Goal: Contribute content: Add original content to the website for others to see

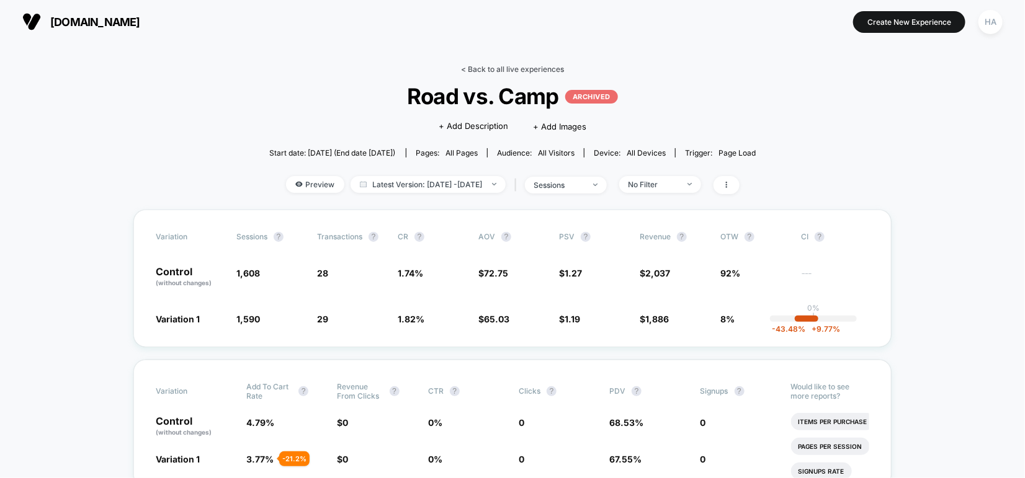
click at [481, 65] on link "< Back to all live experiences" at bounding box center [512, 69] width 103 height 9
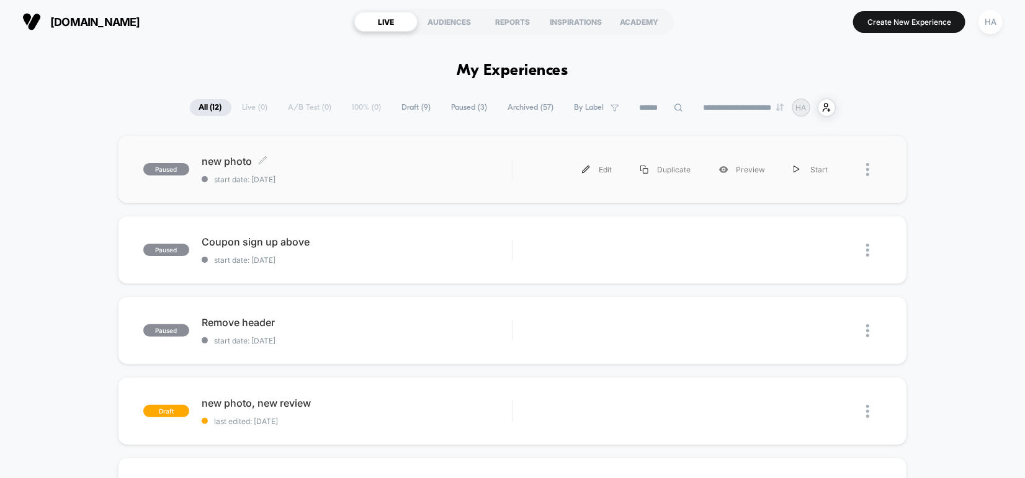
click at [328, 168] on div "new photo Click to edit experience details Click to edit experience details sta…" at bounding box center [357, 169] width 310 height 29
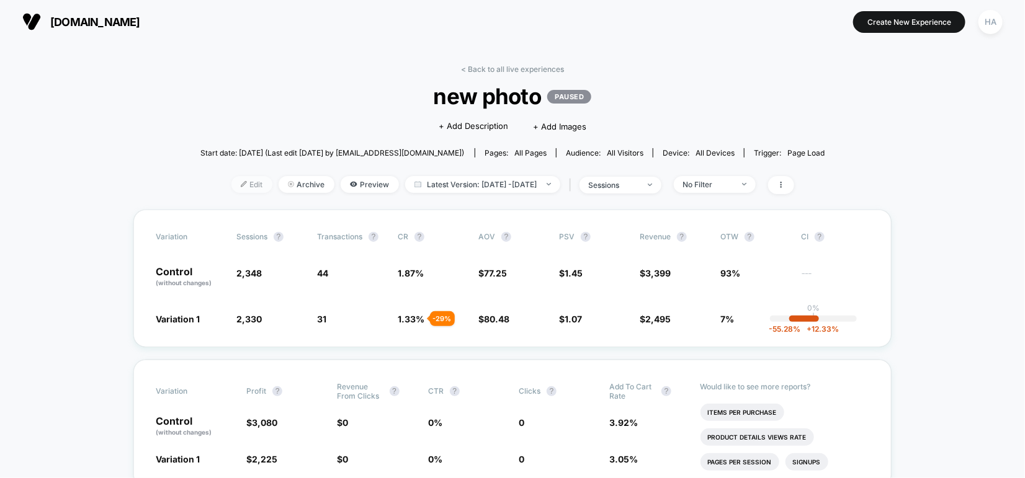
click at [233, 182] on span "Edit" at bounding box center [251, 184] width 41 height 17
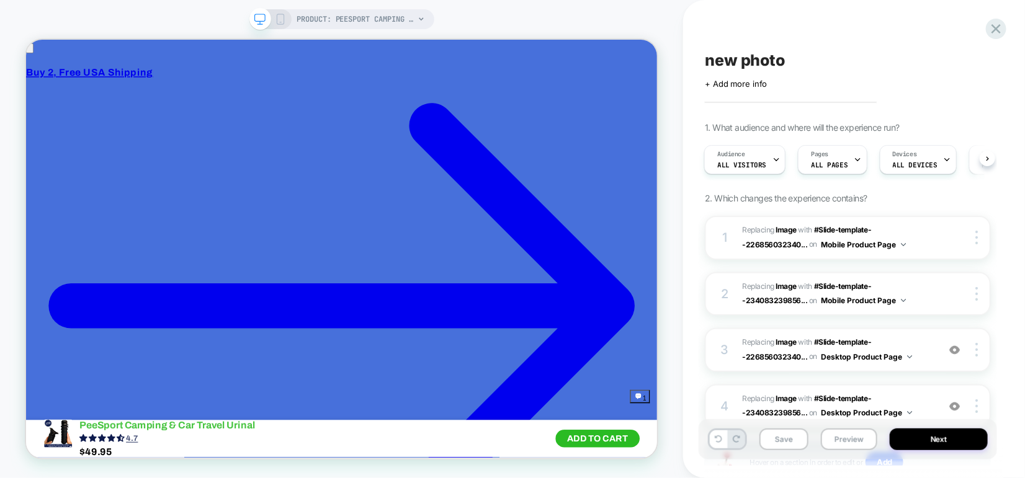
scroll to position [132, 0]
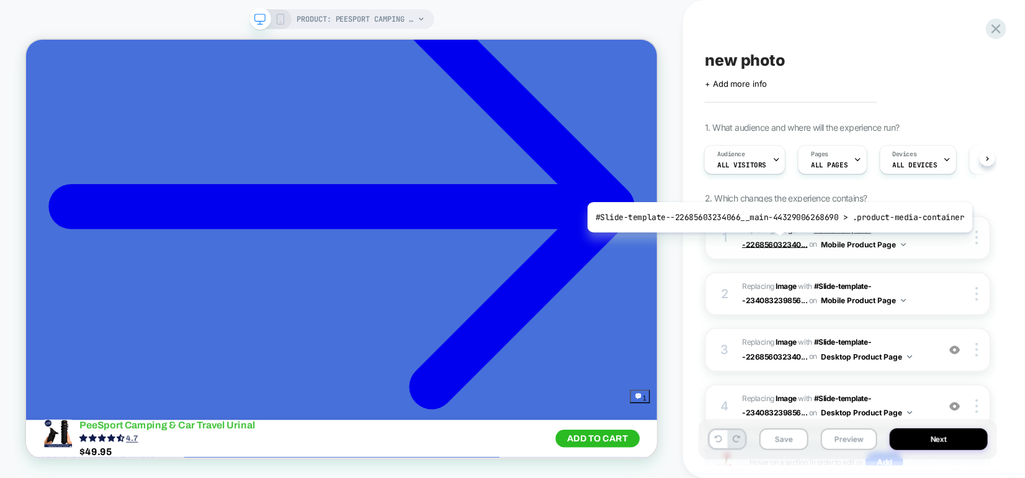
click at [775, 242] on span "#Slide-template--226856032340..." at bounding box center [806, 237] width 129 height 24
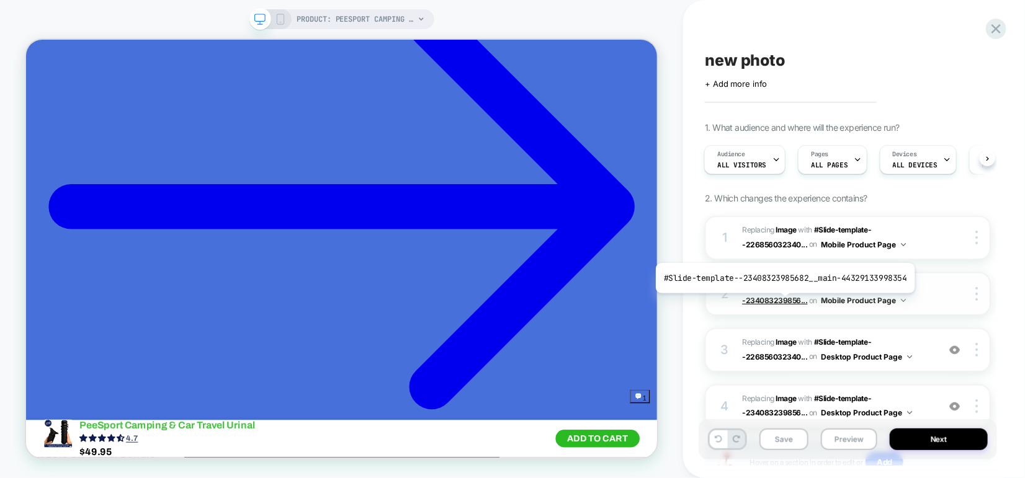
click at [782, 303] on span "#Slide-template--234083239856..." at bounding box center [806, 294] width 129 height 24
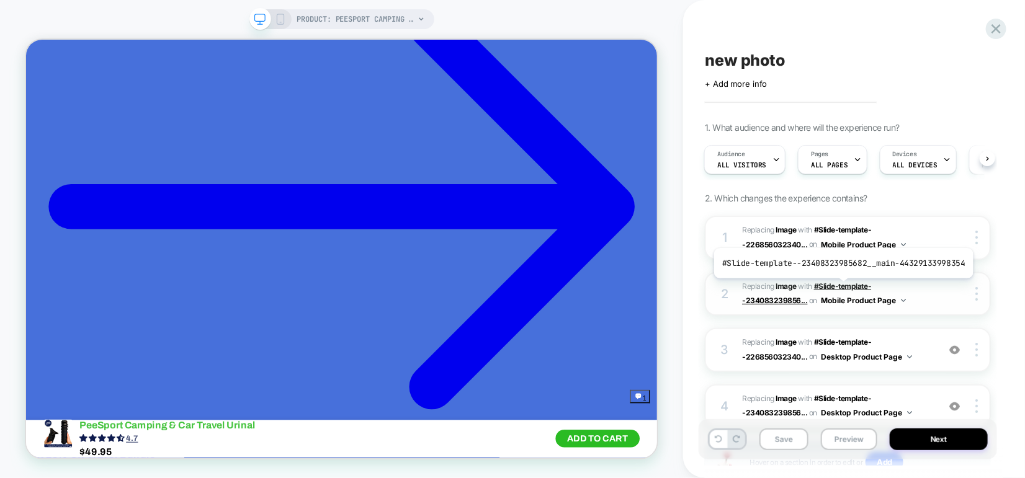
click at [840, 288] on span "#Slide-template--234083239856..." at bounding box center [806, 294] width 129 height 24
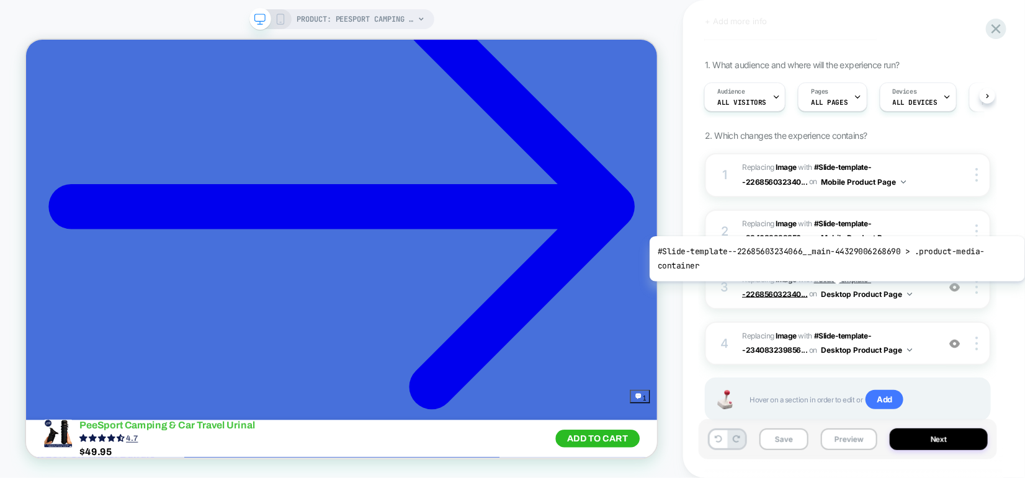
click at [837, 275] on span "#Slide-template--226856032340..." at bounding box center [806, 287] width 129 height 24
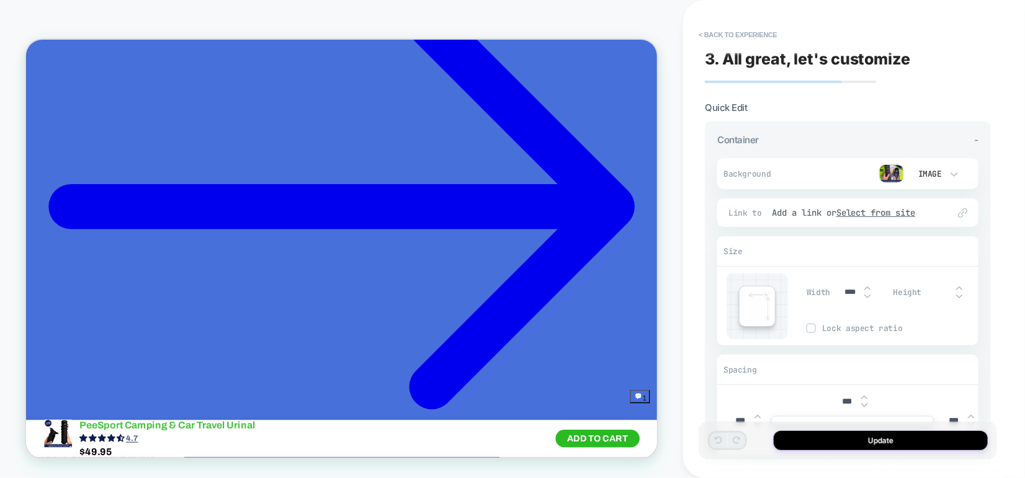
click at [889, 170] on img at bounding box center [891, 173] width 25 height 19
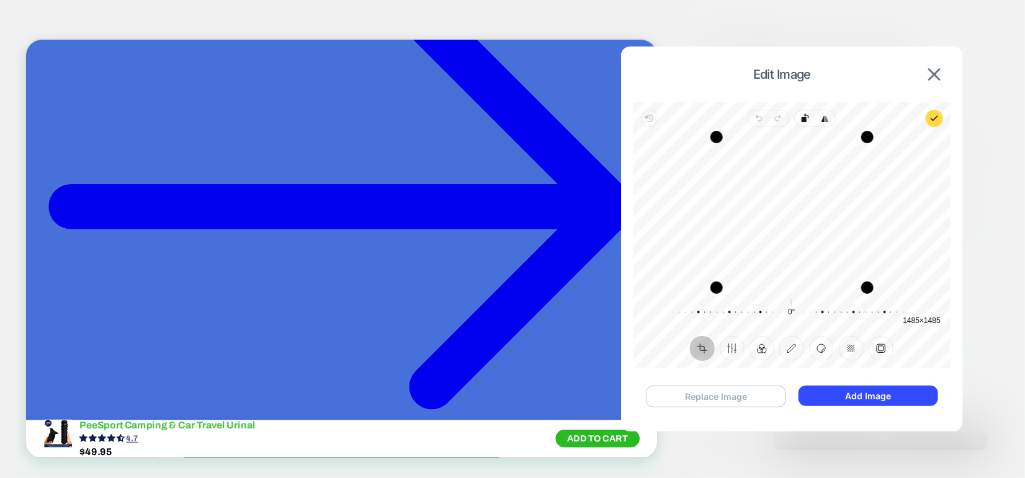
click at [740, 396] on button "Replace Image" at bounding box center [716, 397] width 140 height 22
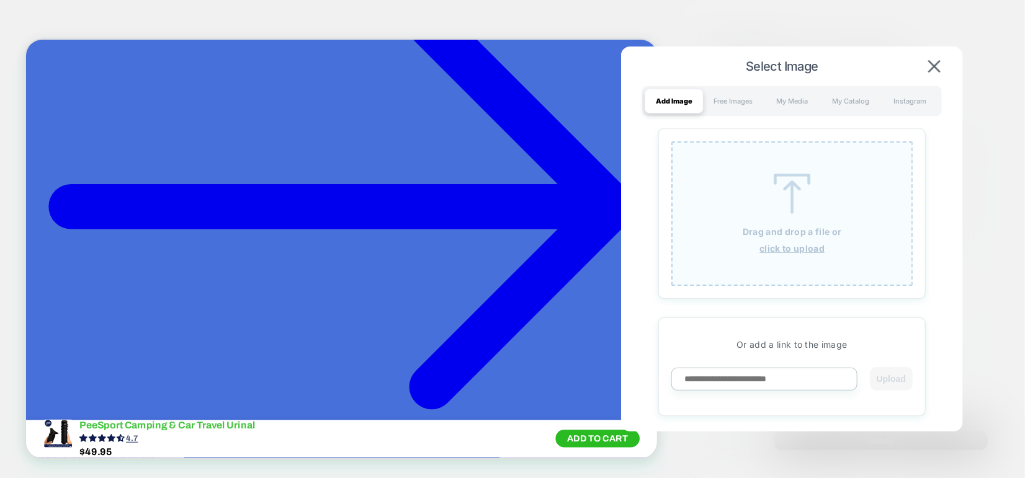
click at [781, 248] on u "click to upload" at bounding box center [791, 248] width 65 height 11
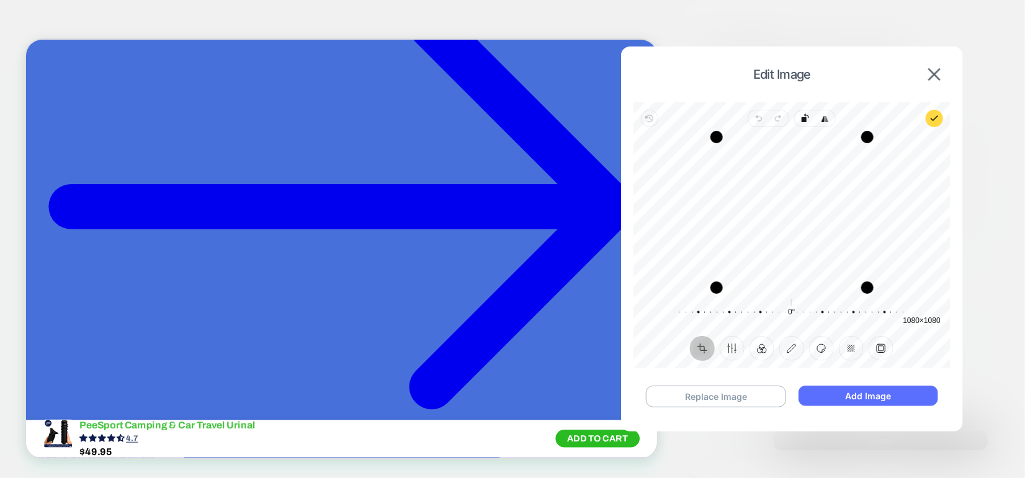
click at [845, 393] on button "Add Image" at bounding box center [869, 396] width 140 height 20
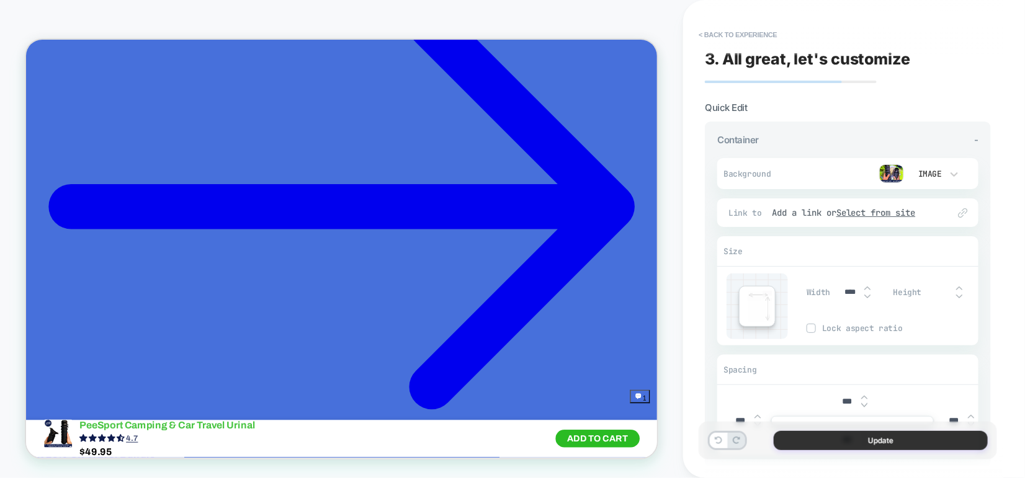
click at [813, 438] on button "Update" at bounding box center [881, 440] width 214 height 19
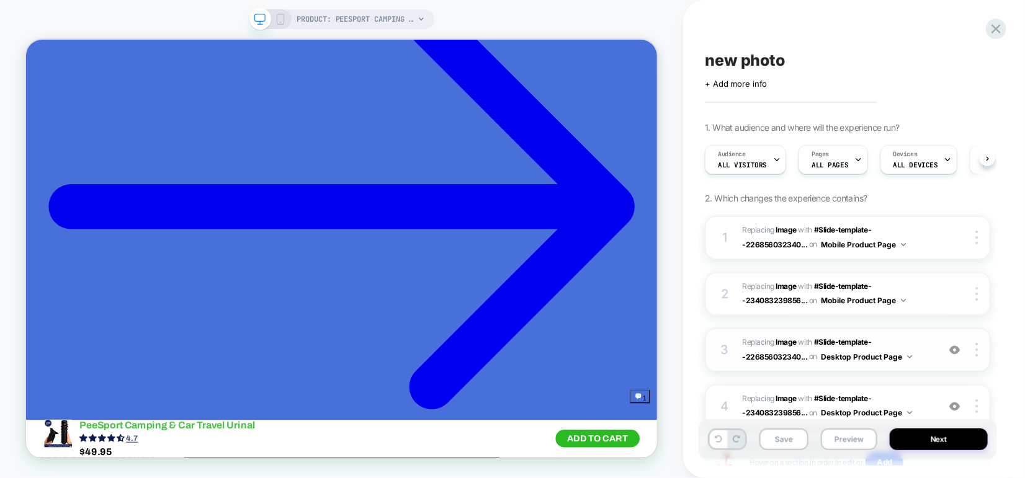
scroll to position [97, 0]
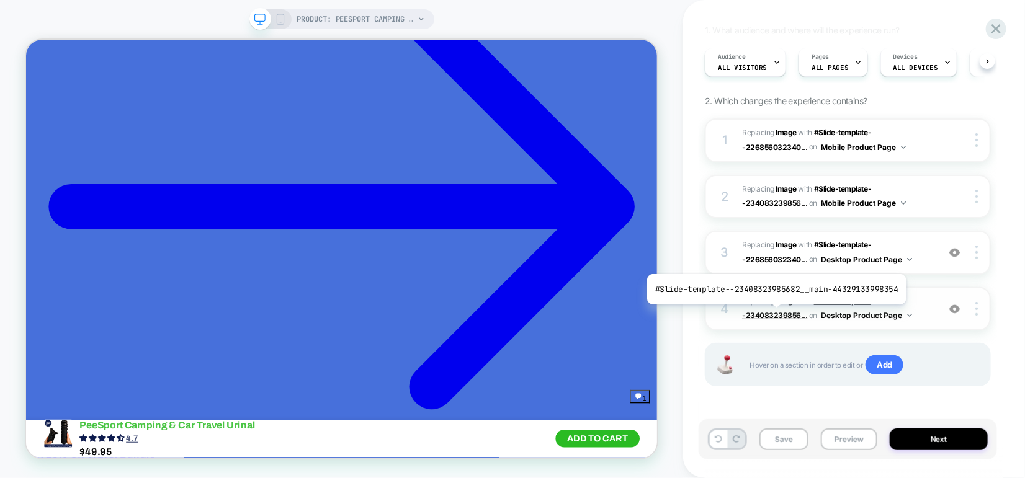
click at [773, 314] on span "#Slide-template--234083239856..." at bounding box center [806, 309] width 129 height 24
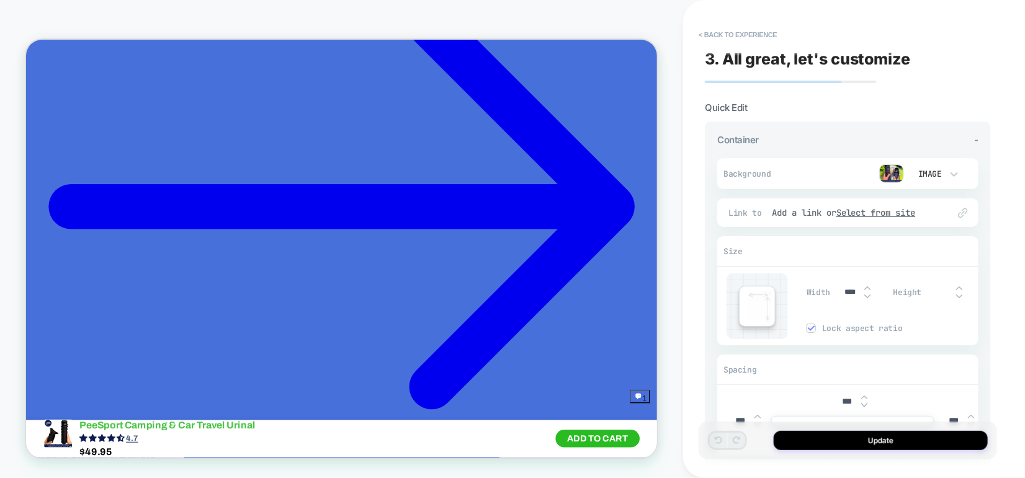
scroll to position [73, 0]
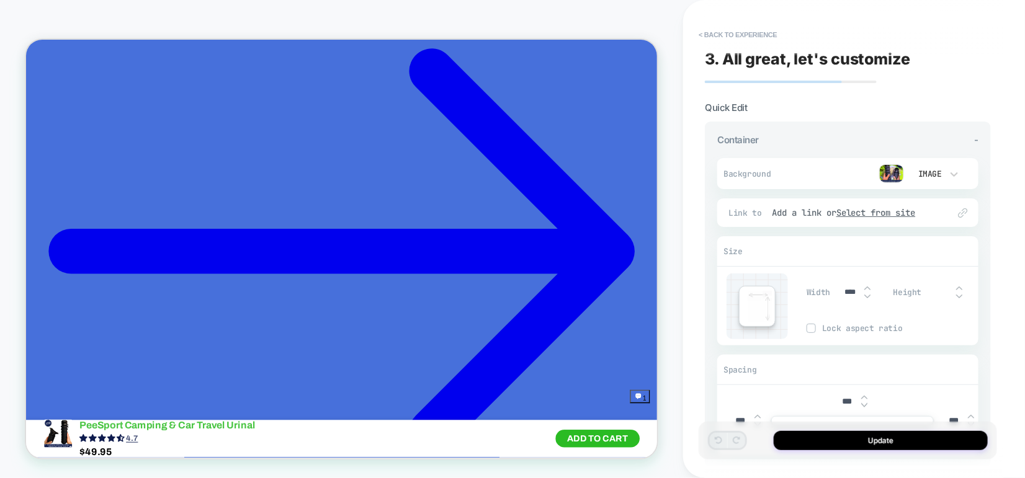
click at [887, 172] on img at bounding box center [891, 173] width 25 height 19
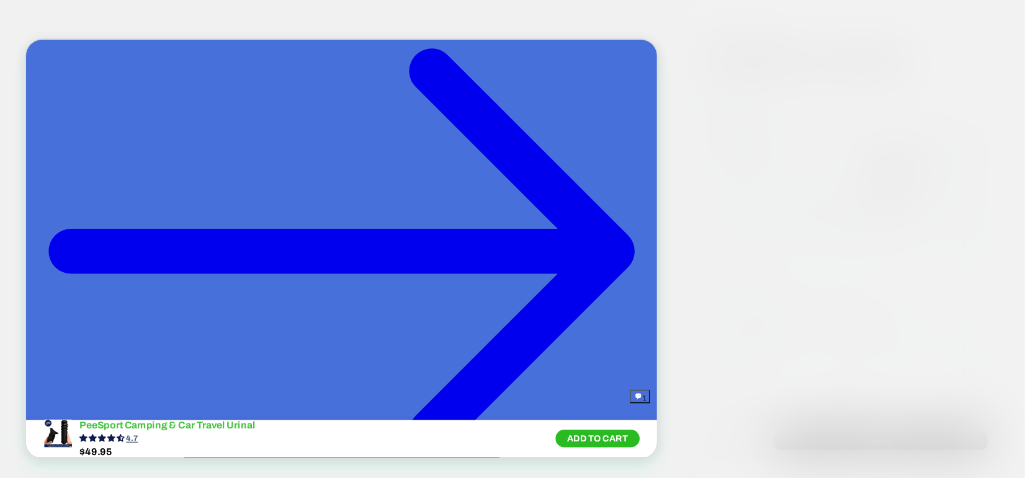
scroll to position [57, 0]
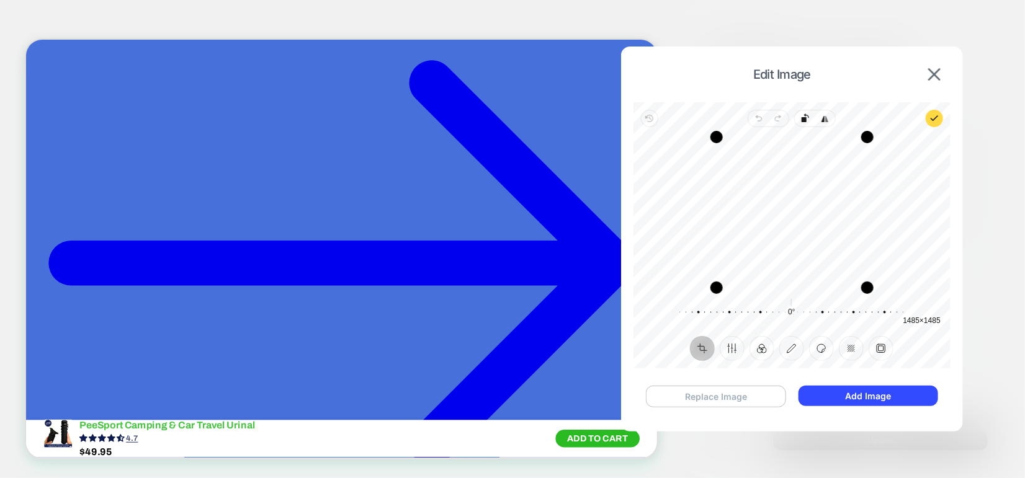
click at [710, 393] on button "Replace Image" at bounding box center [716, 397] width 140 height 22
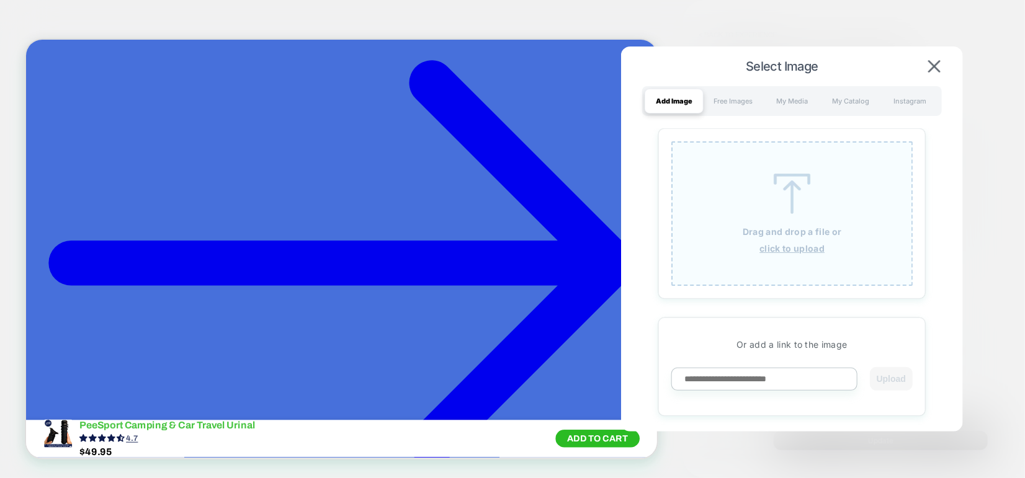
click at [752, 210] on div "Drag and drop a file or click to upload" at bounding box center [791, 213] width 241 height 145
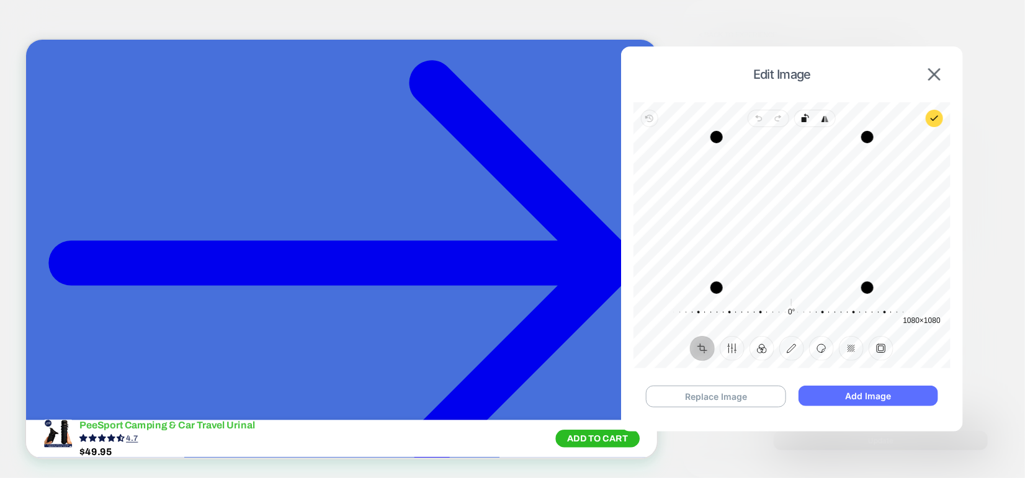
click at [885, 399] on button "Add Image" at bounding box center [869, 396] width 140 height 20
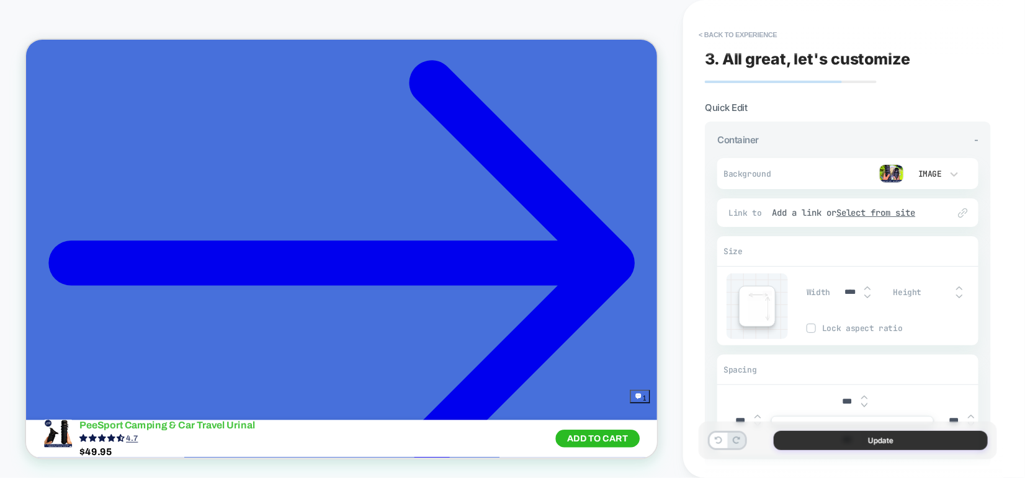
click at [848, 441] on button "Update" at bounding box center [881, 440] width 214 height 19
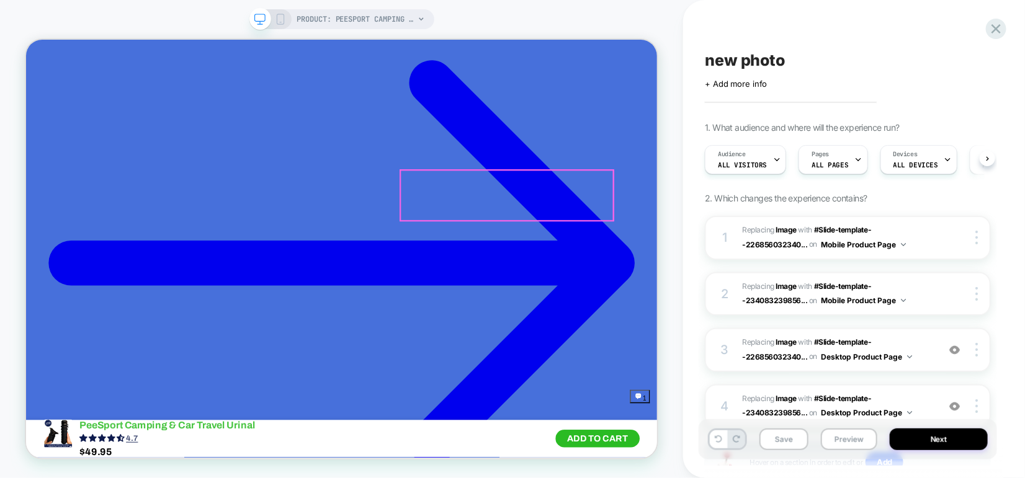
scroll to position [0, 0]
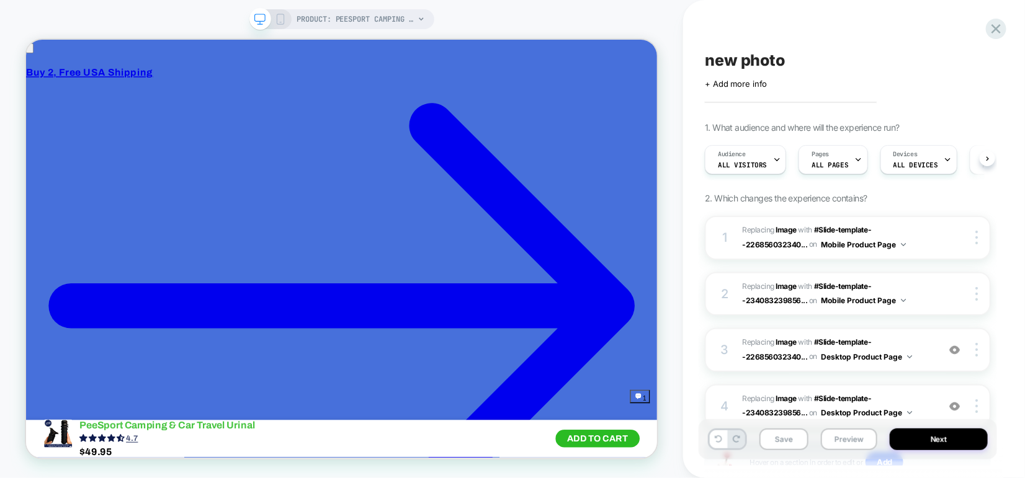
click at [282, 17] on icon at bounding box center [280, 19] width 11 height 11
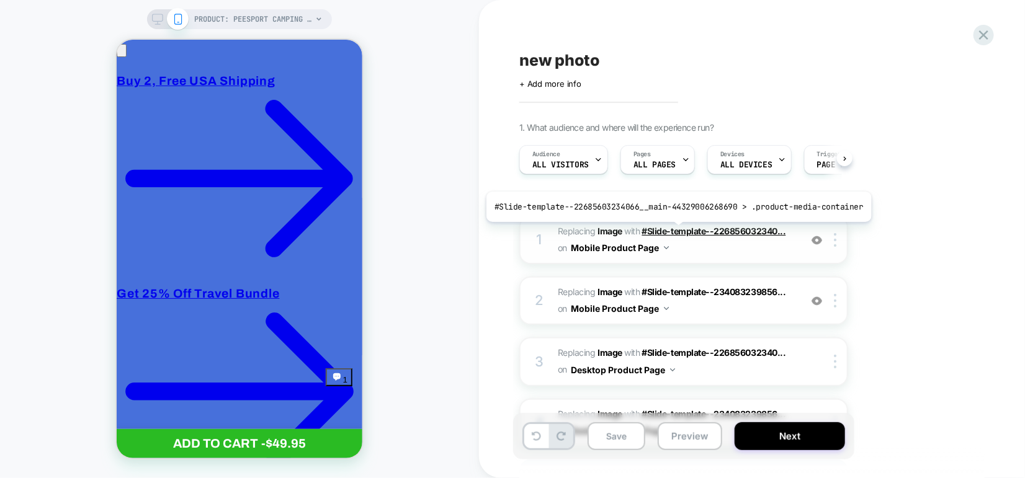
click at [674, 232] on span "#Slide-template--226856032340..." at bounding box center [714, 231] width 144 height 11
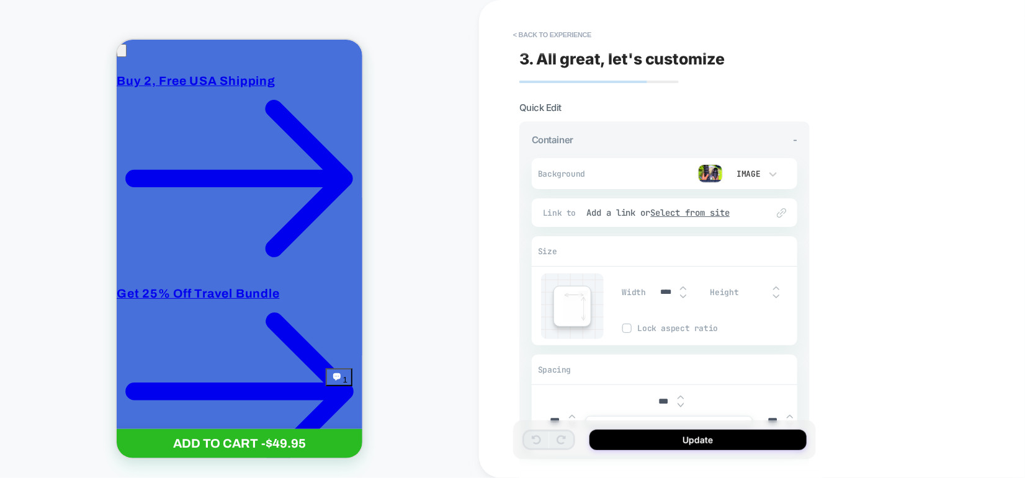
click at [710, 178] on img at bounding box center [710, 173] width 25 height 19
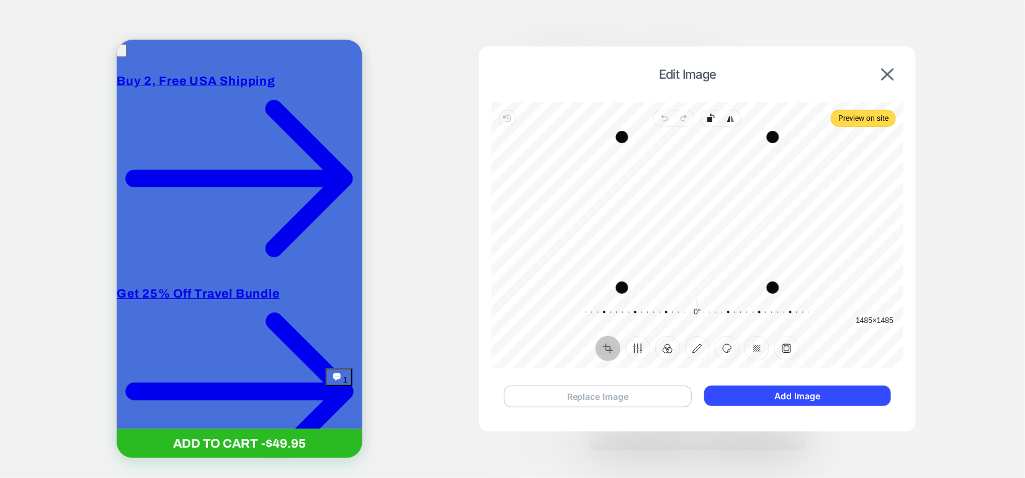
click at [629, 396] on button "Replace Image" at bounding box center [598, 397] width 188 height 22
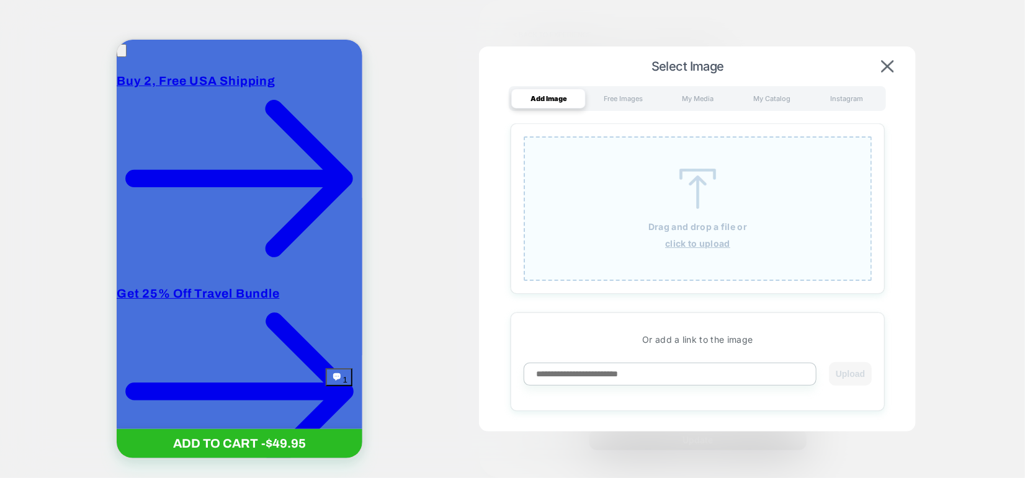
click at [684, 236] on div "Drag and drop a file or click to upload" at bounding box center [698, 209] width 349 height 145
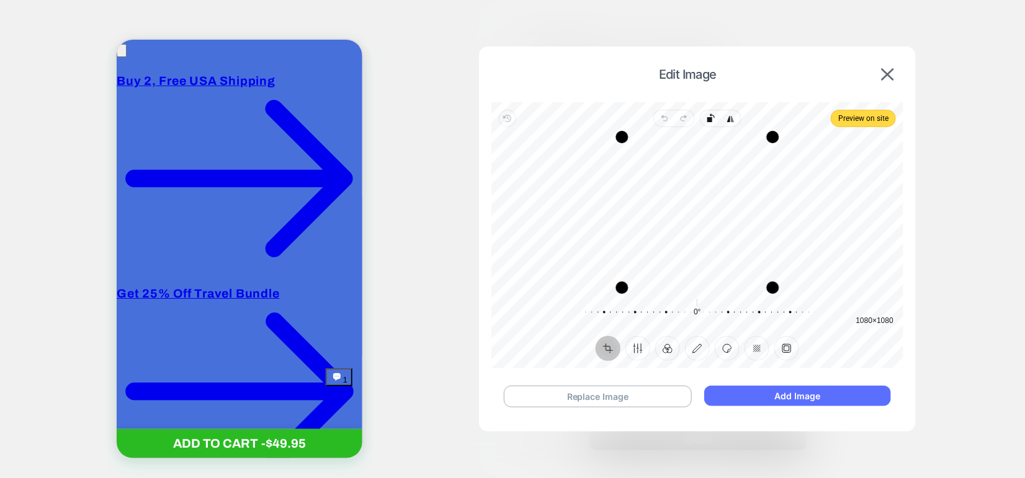
click at [794, 389] on button "Add Image" at bounding box center [797, 396] width 187 height 20
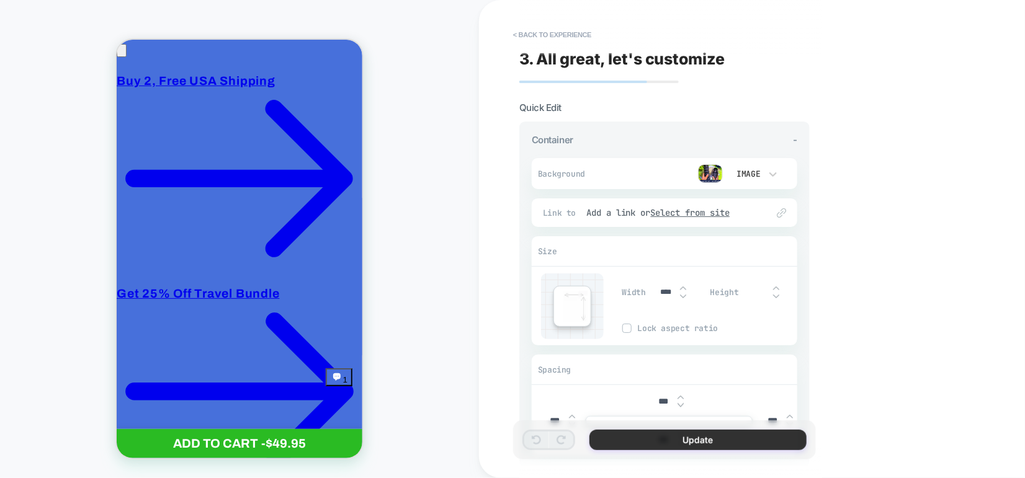
click at [727, 443] on button "Update" at bounding box center [697, 440] width 217 height 20
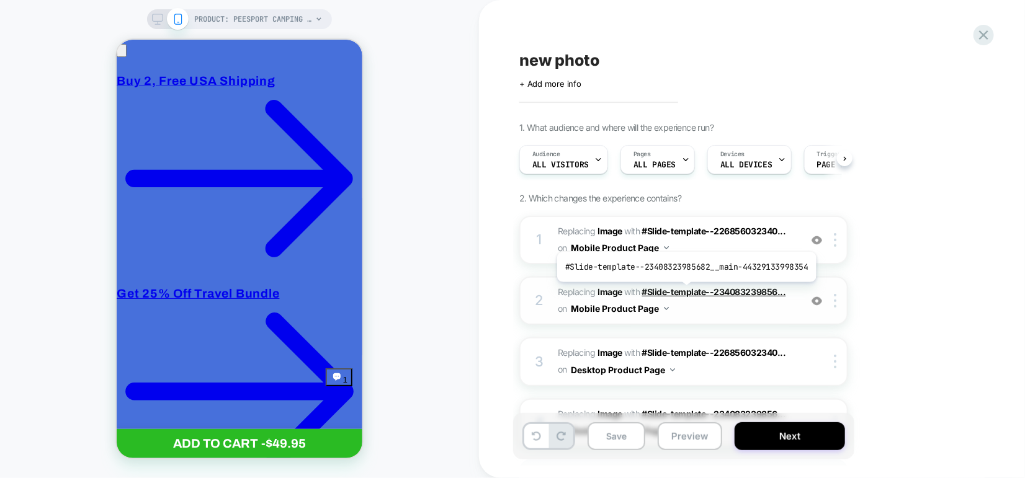
click at [683, 292] on span "#Slide-template--234083239856..." at bounding box center [714, 292] width 144 height 11
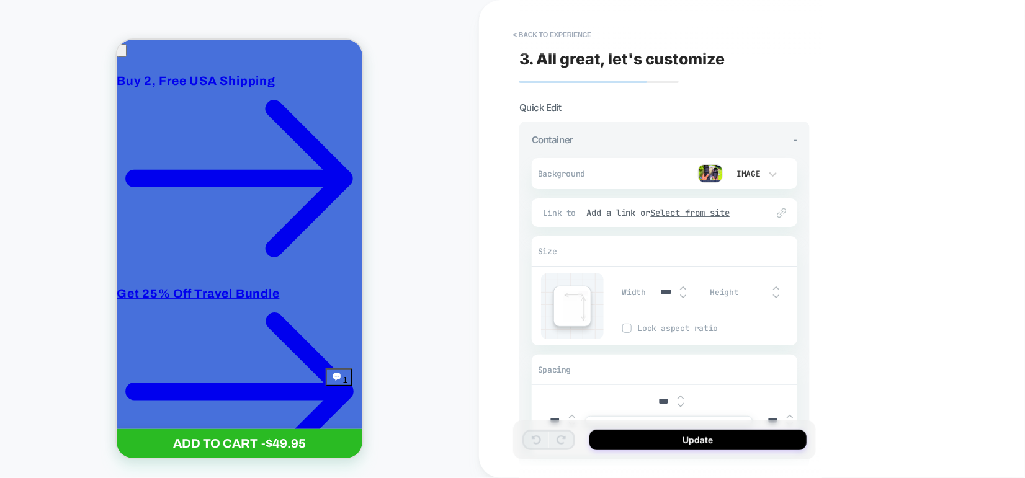
click at [706, 173] on img at bounding box center [710, 173] width 25 height 19
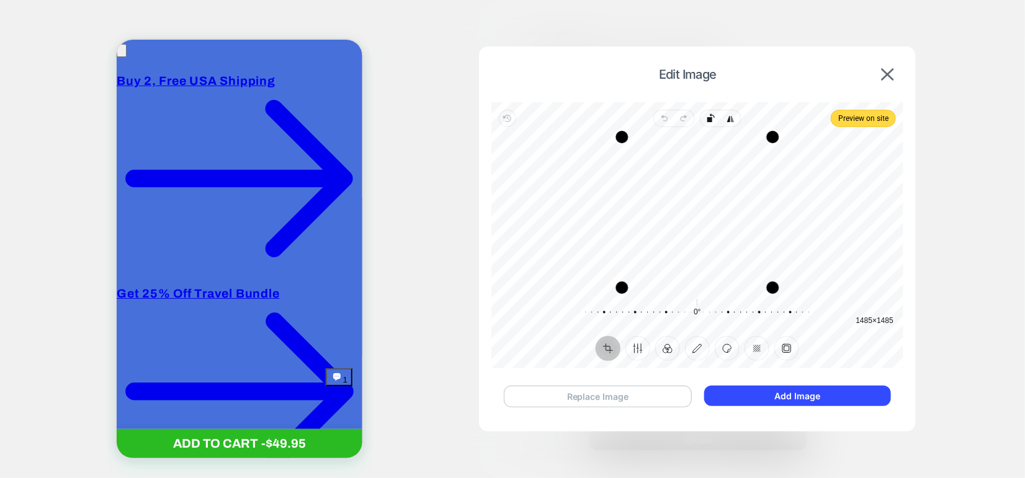
click at [611, 391] on button "Replace Image" at bounding box center [598, 397] width 188 height 22
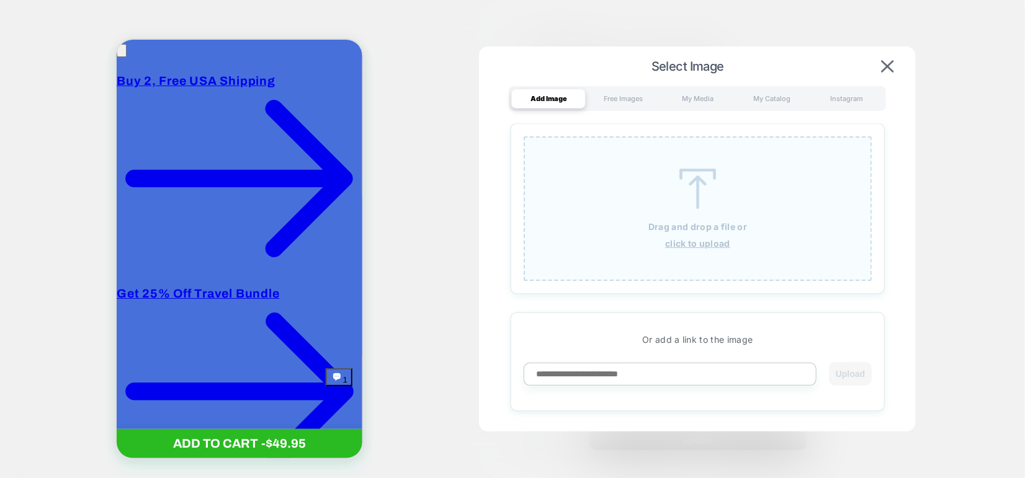
click at [661, 218] on div "Drag and drop a file or click to upload" at bounding box center [698, 209] width 349 height 145
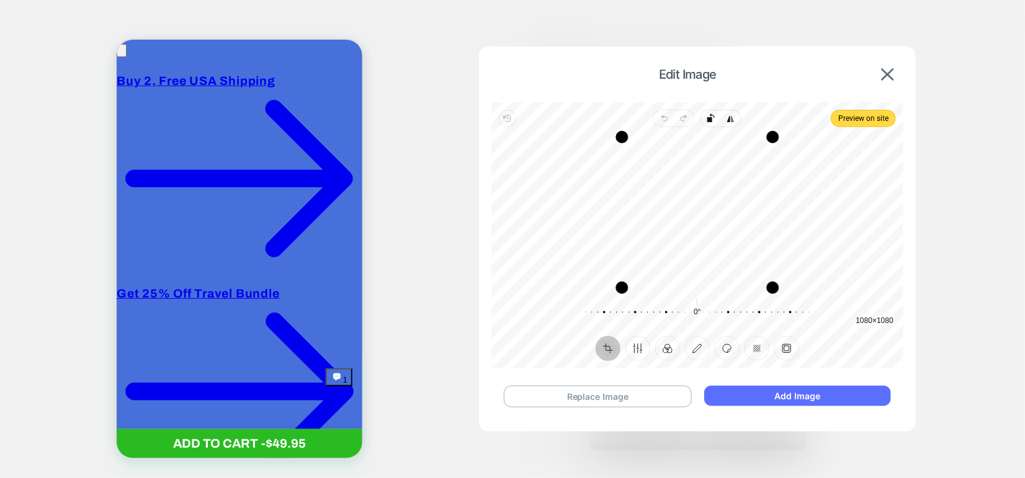
click at [782, 395] on button "Add Image" at bounding box center [797, 396] width 187 height 20
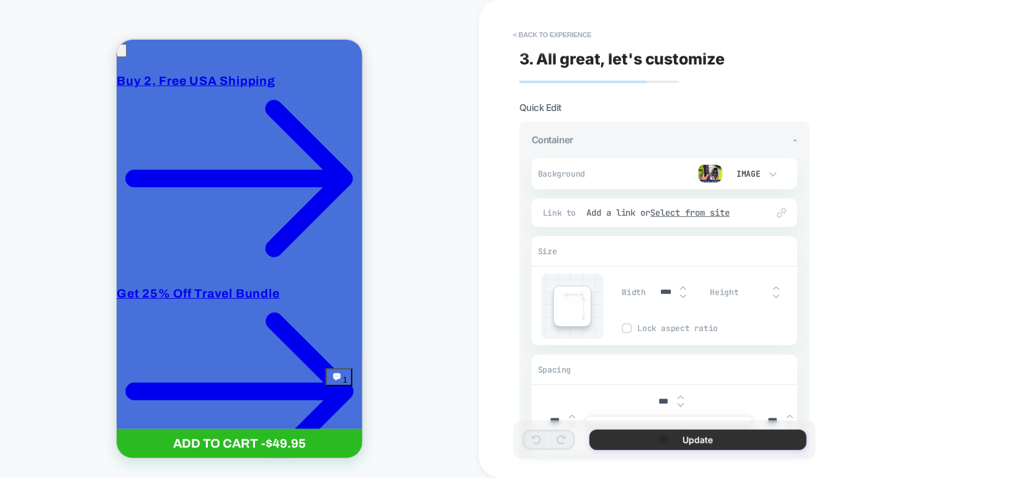
click at [723, 438] on button "Update" at bounding box center [697, 440] width 217 height 20
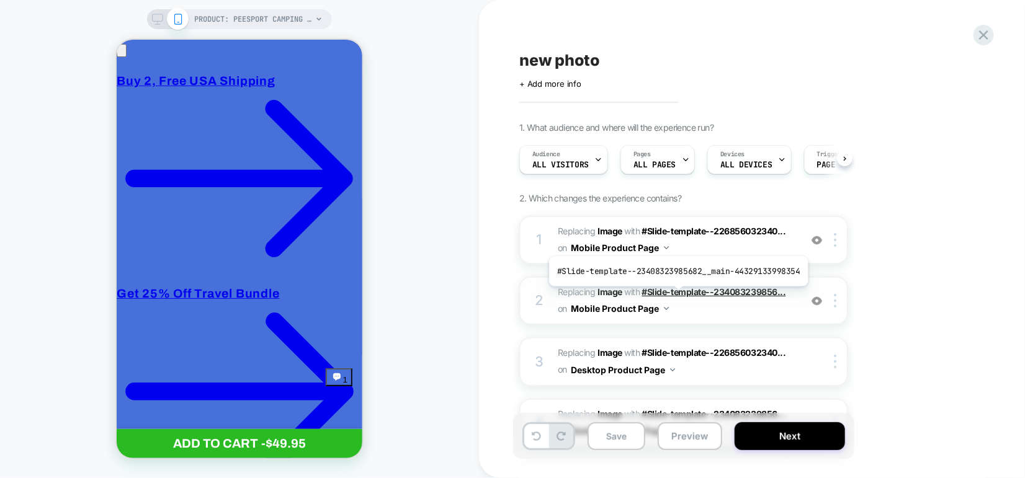
click at [676, 296] on span "#Slide-template--234083239856..." at bounding box center [714, 292] width 144 height 11
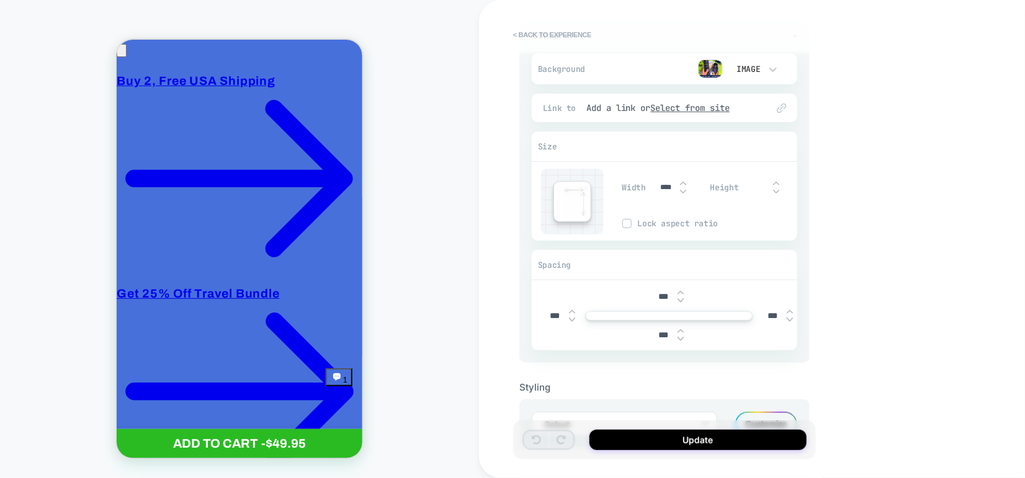
scroll to position [100, 0]
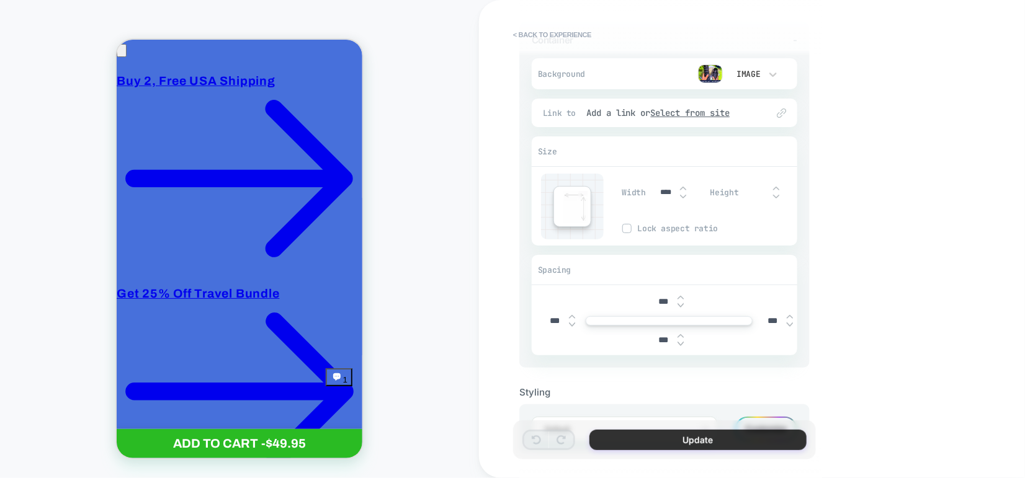
click at [676, 432] on button "Update" at bounding box center [697, 440] width 217 height 20
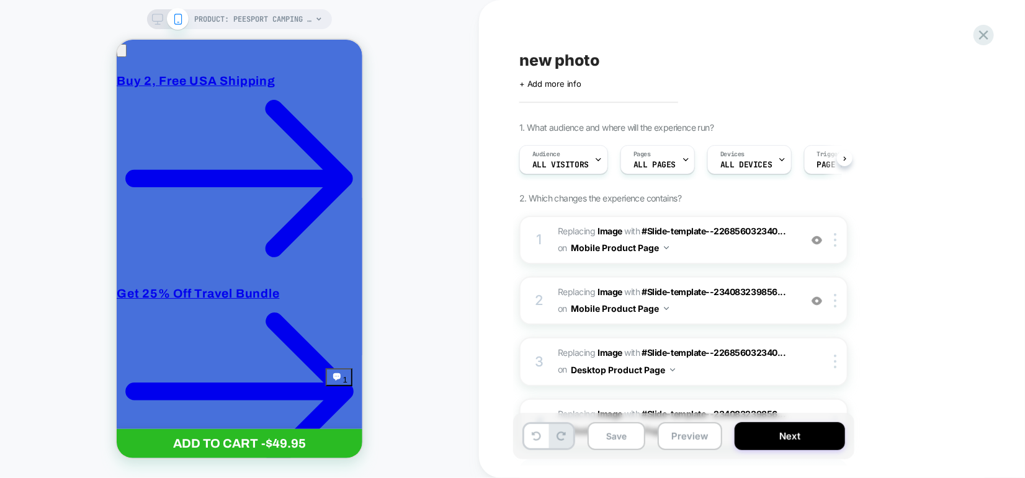
scroll to position [0, 0]
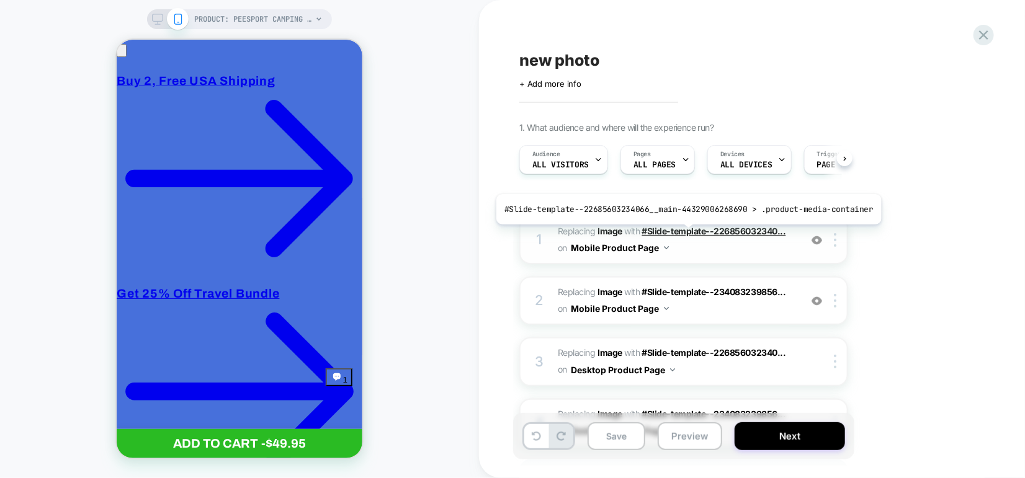
click at [684, 233] on span "#Slide-template--226856032340..." at bounding box center [714, 231] width 144 height 11
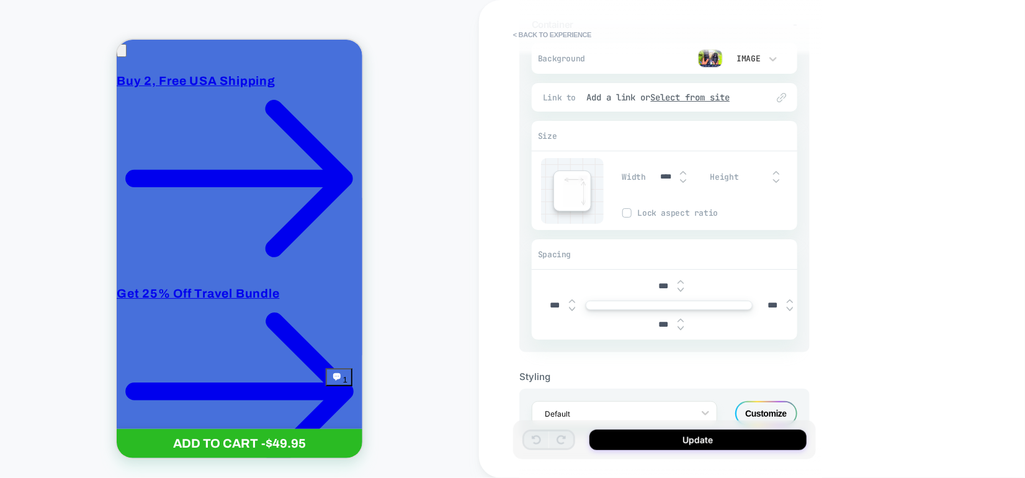
scroll to position [123, 0]
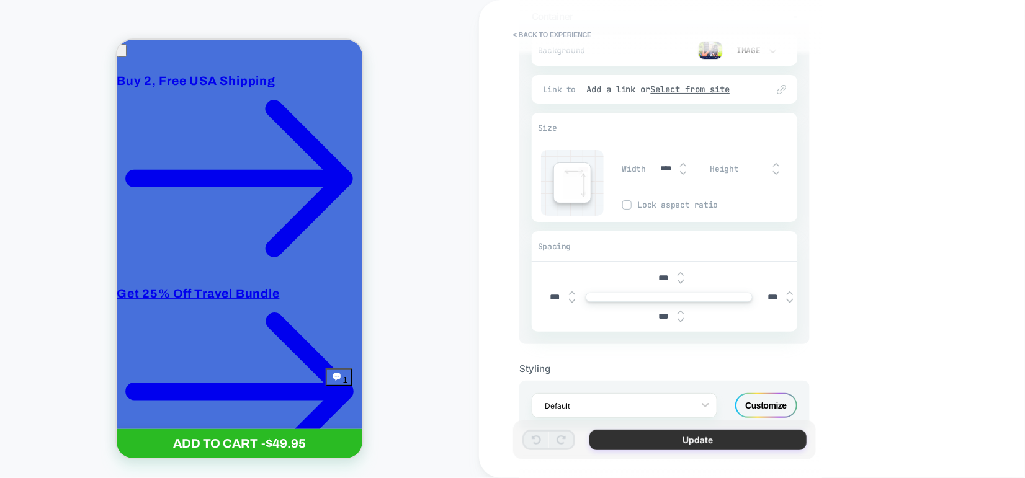
click at [679, 431] on button "Update" at bounding box center [697, 440] width 217 height 20
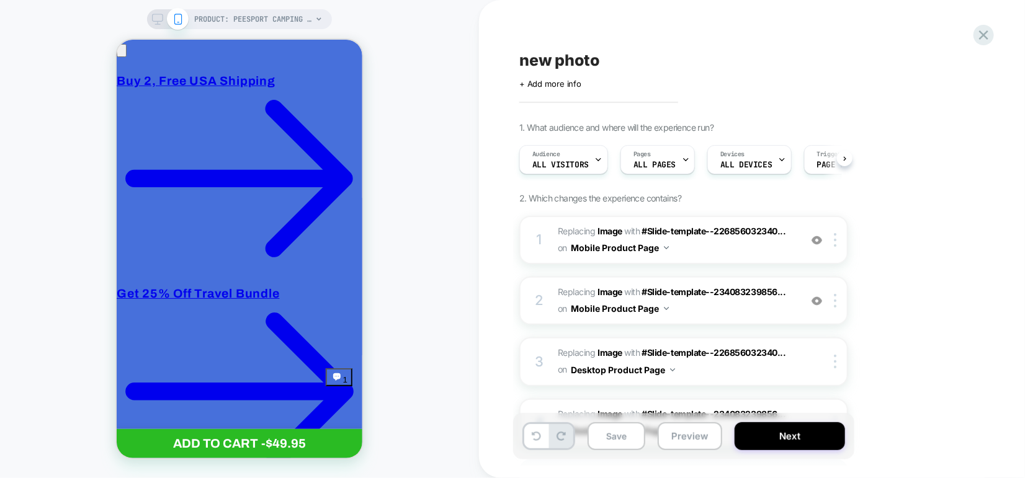
scroll to position [0, 0]
click at [763, 443] on button "Next" at bounding box center [790, 437] width 110 height 28
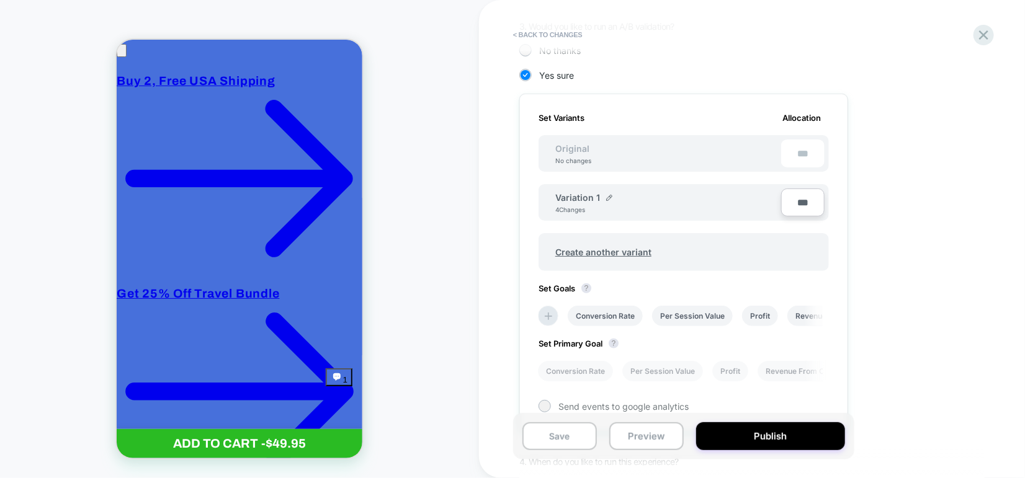
scroll to position [414, 0]
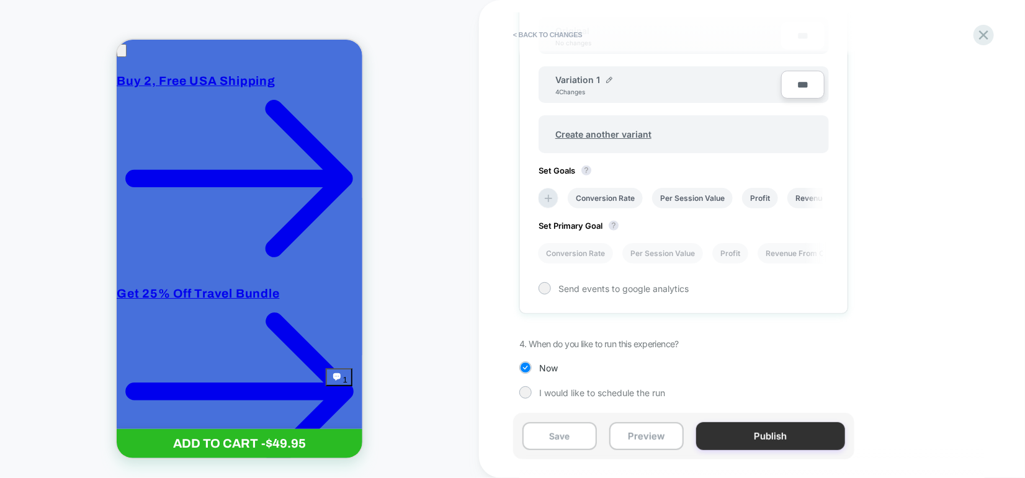
click at [750, 431] on button "Publish" at bounding box center [770, 437] width 149 height 28
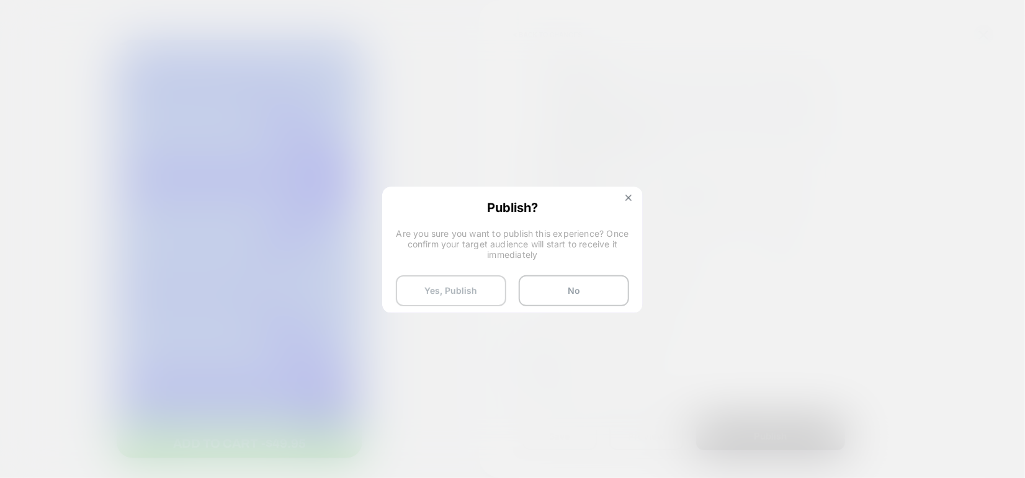
click at [465, 292] on button "Yes, Publish" at bounding box center [451, 290] width 110 height 31
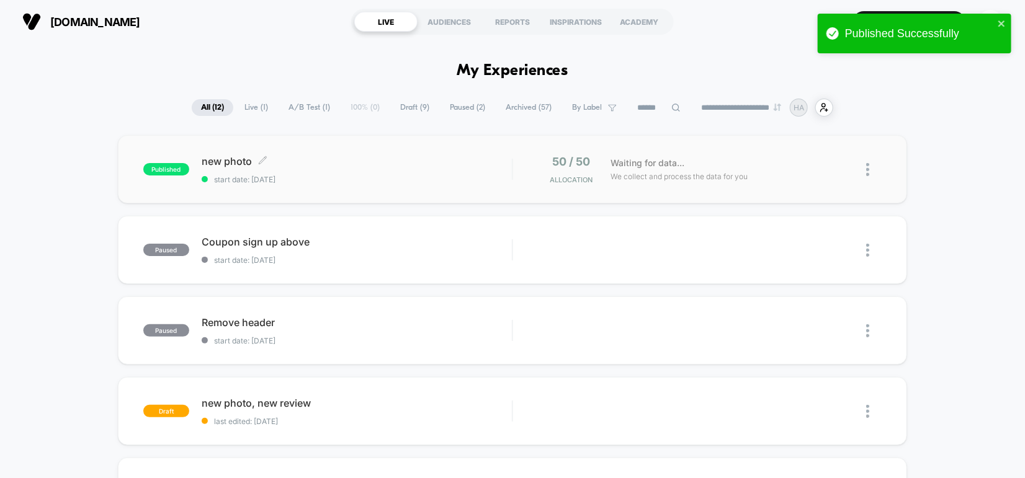
click at [452, 168] on div "new photo Click to edit experience details Click to edit experience details sta…" at bounding box center [357, 169] width 310 height 29
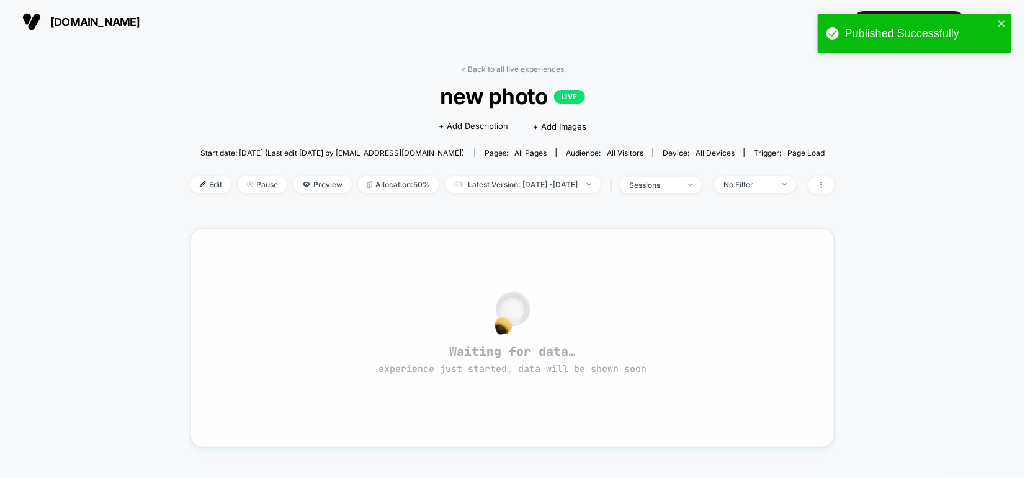
scroll to position [47, 0]
